Goal: Navigation & Orientation: Find specific page/section

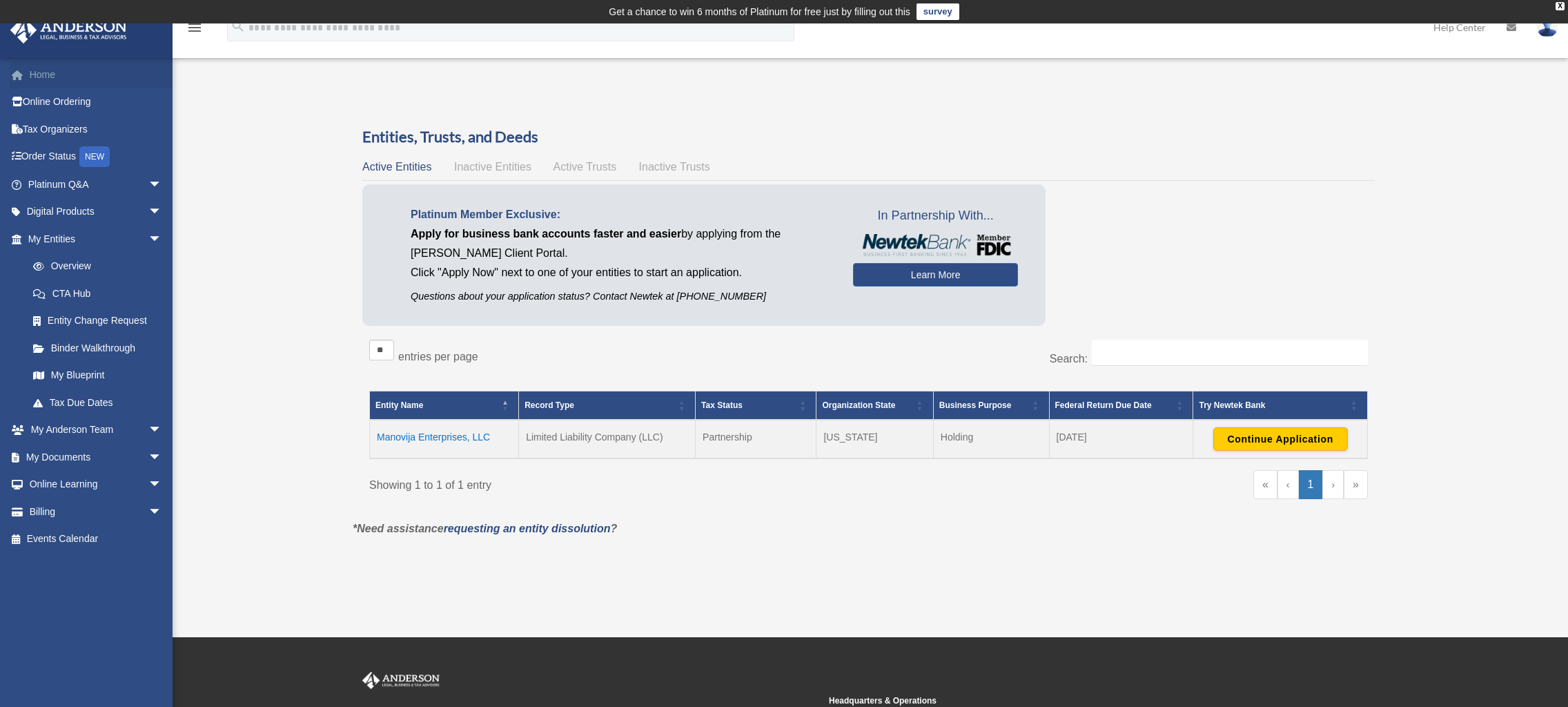
click at [37, 74] on link "Home" at bounding box center [96, 74] width 173 height 27
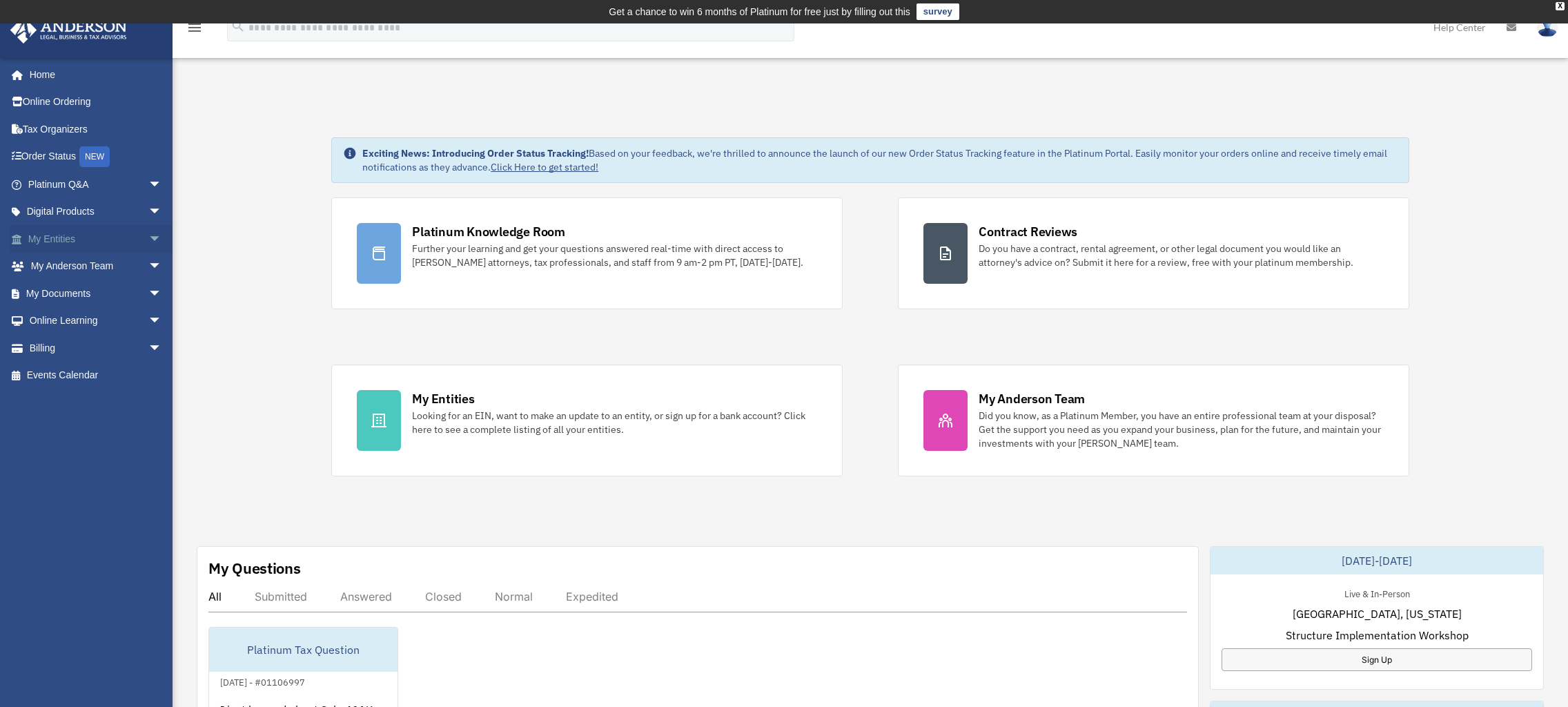
click at [50, 238] on link "My Entities arrow_drop_down" at bounding box center [96, 239] width 173 height 27
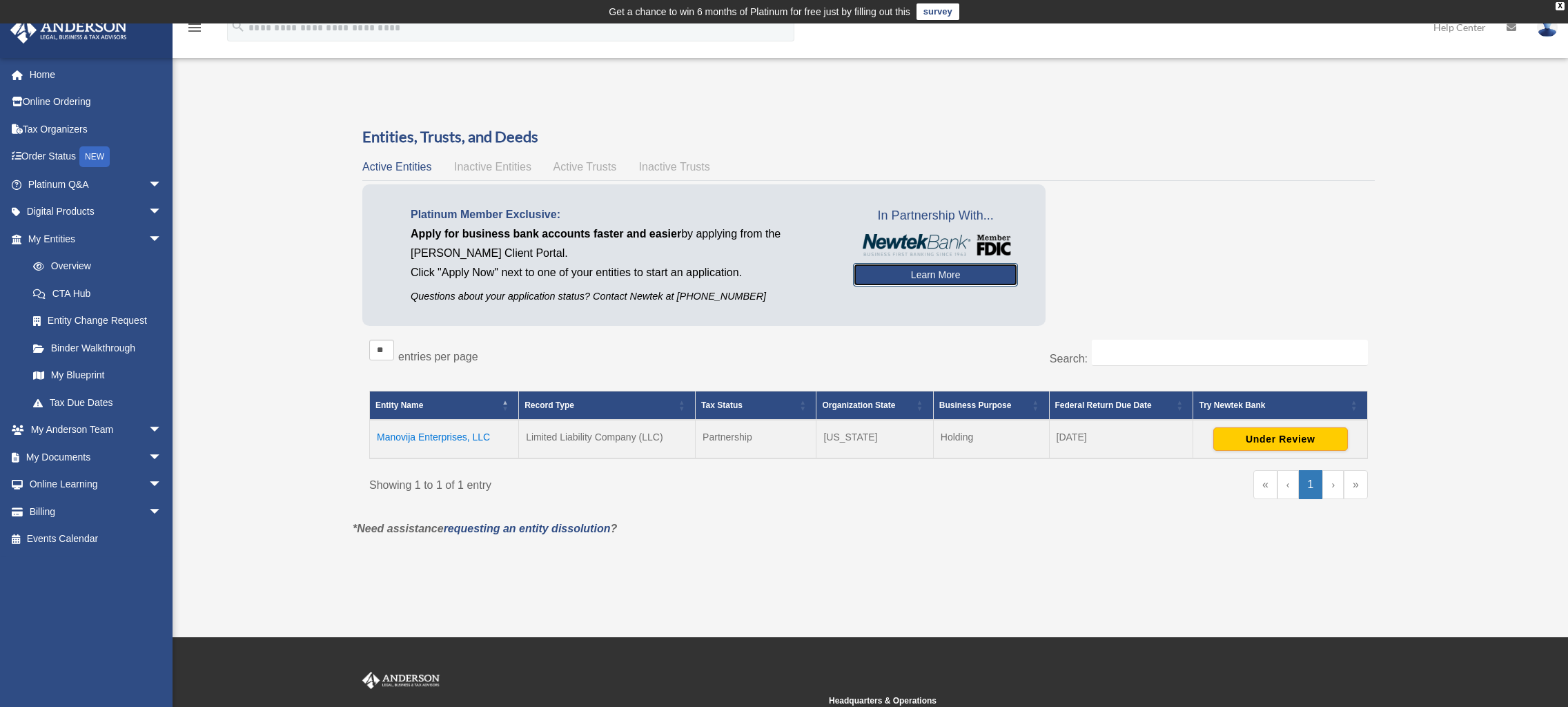
click at [935, 273] on link "Learn More" at bounding box center [935, 275] width 165 height 24
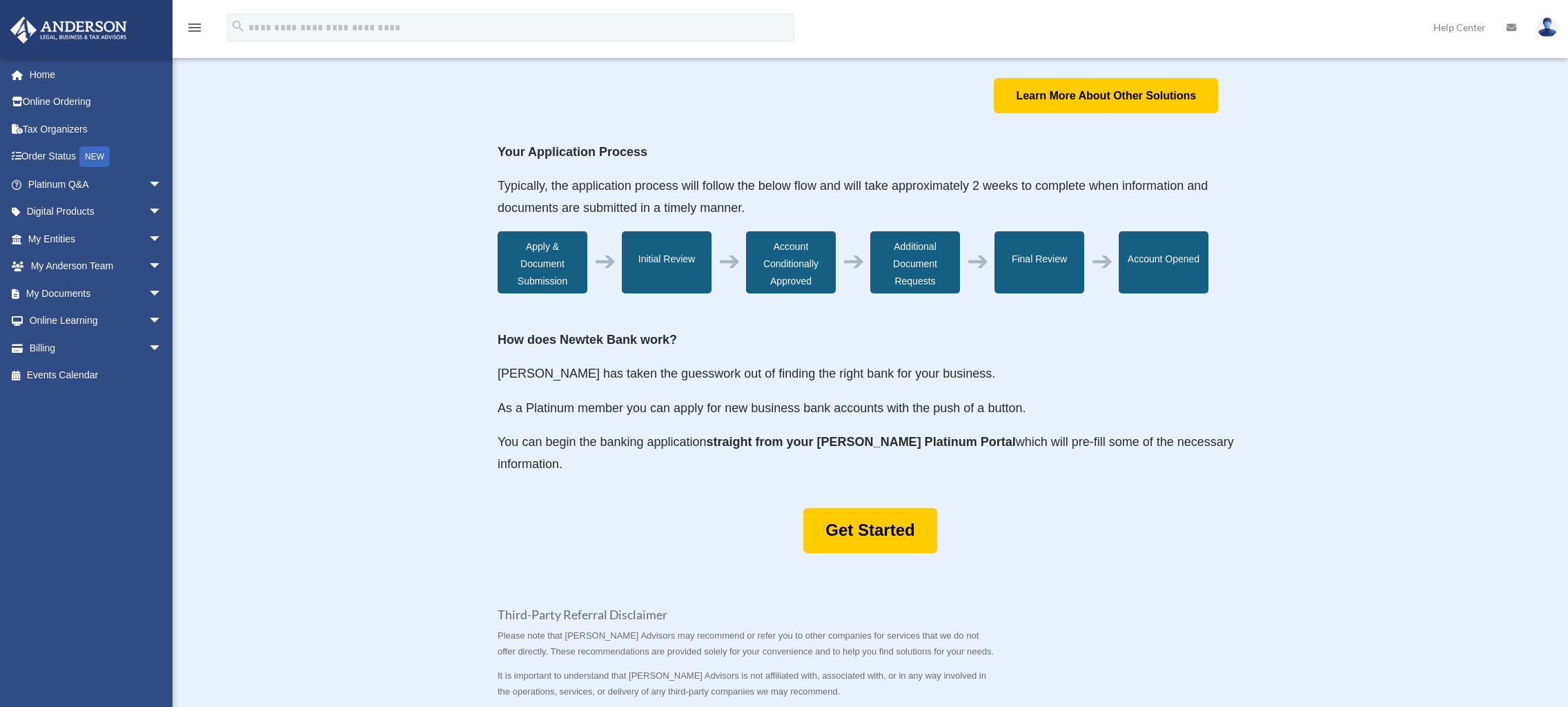
scroll to position [432, 0]
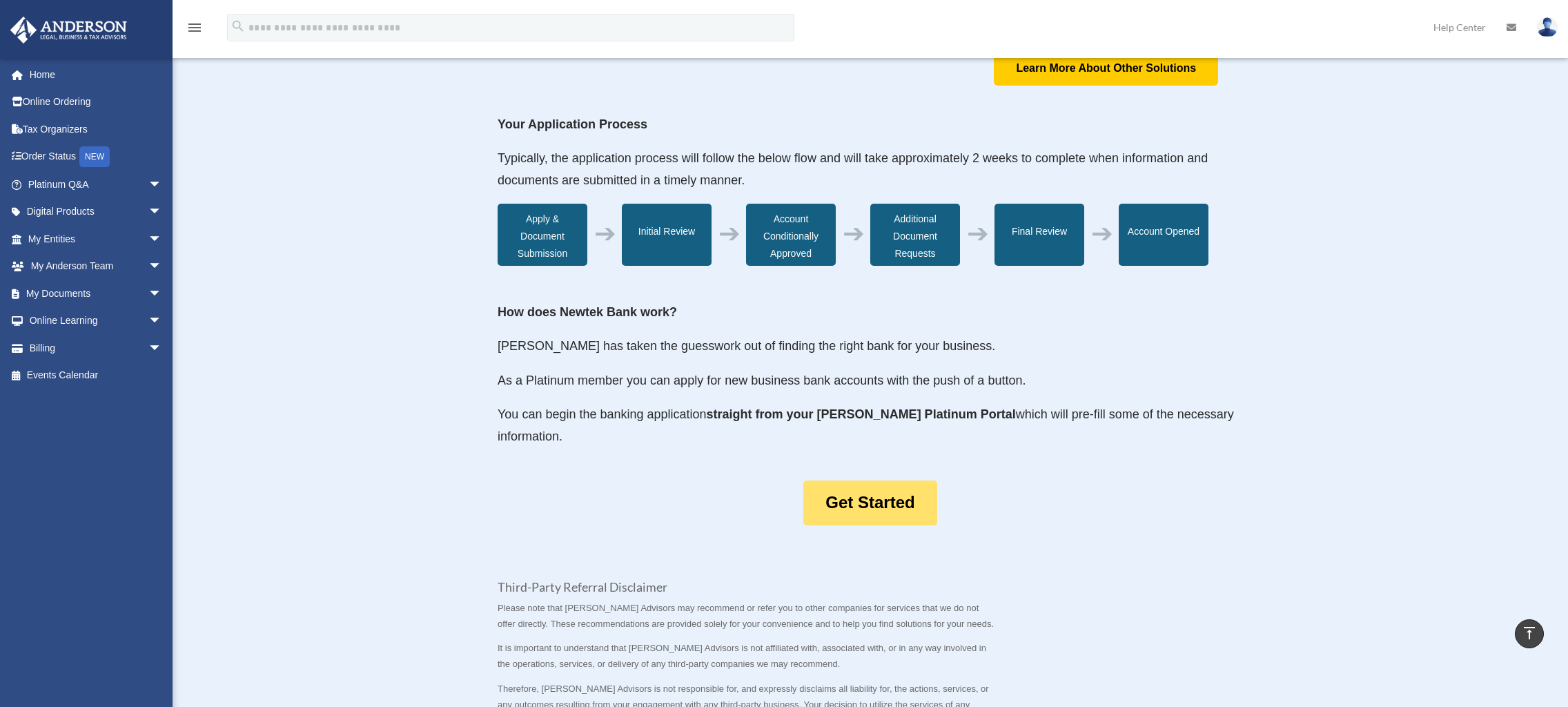
click at [858, 512] on link "Get Started" at bounding box center [870, 503] width 133 height 45
